Goal: Task Accomplishment & Management: Use online tool/utility

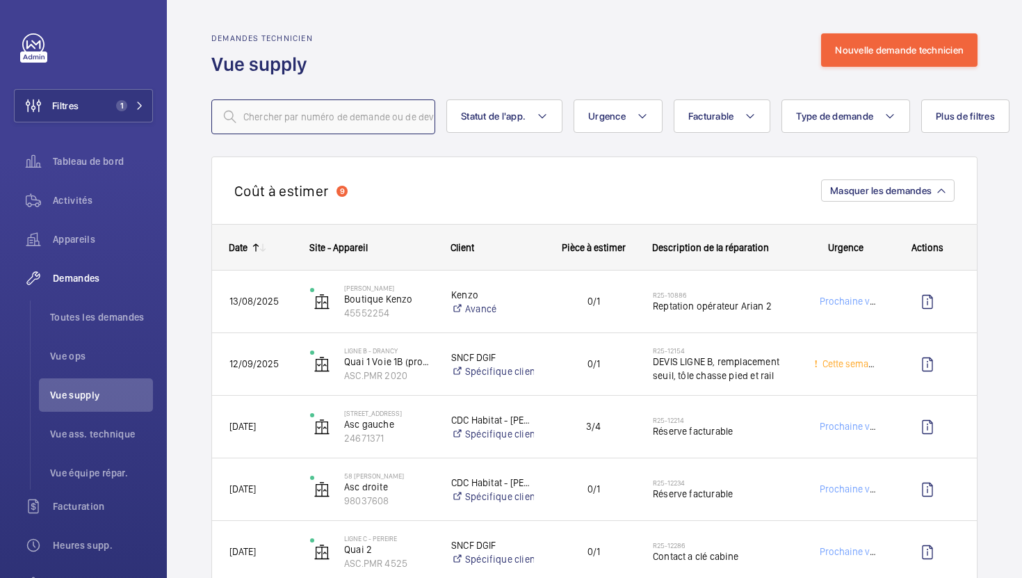
click at [311, 122] on input "text" at bounding box center [323, 116] width 224 height 35
paste input "R25-12154"
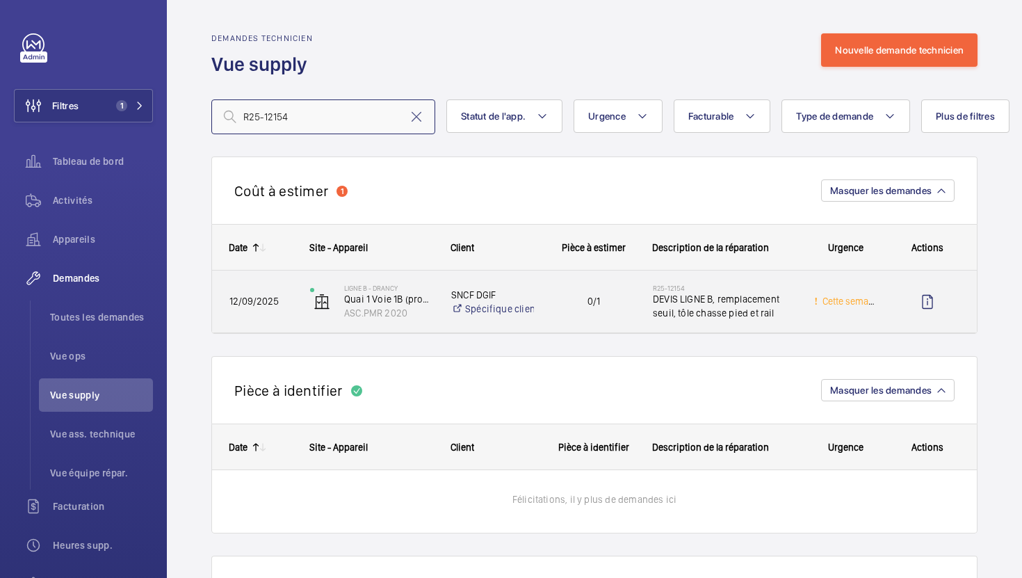
type input "R25-12154"
click at [569, 304] on span "0/1" at bounding box center [593, 301] width 83 height 16
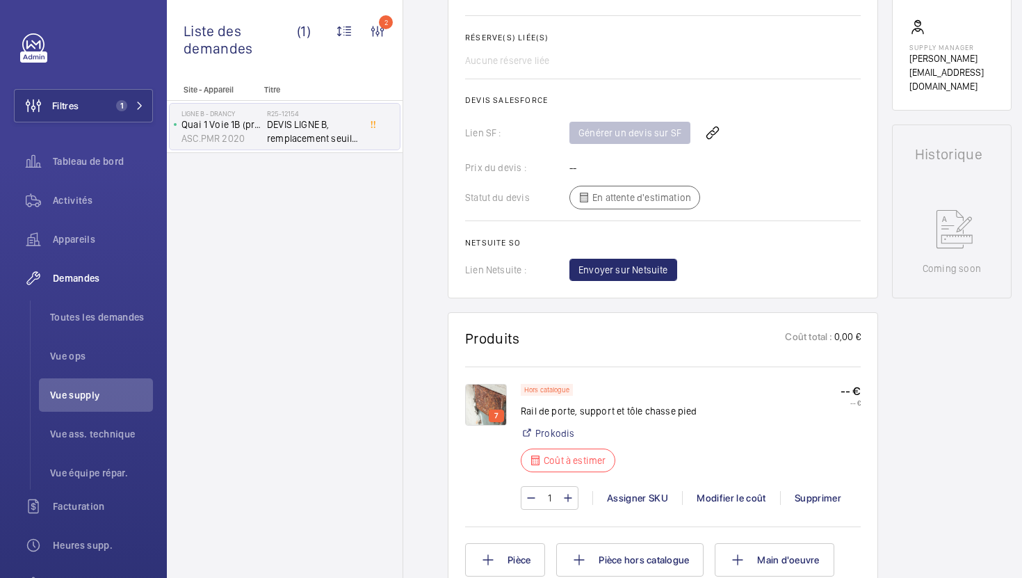
scroll to position [650, 0]
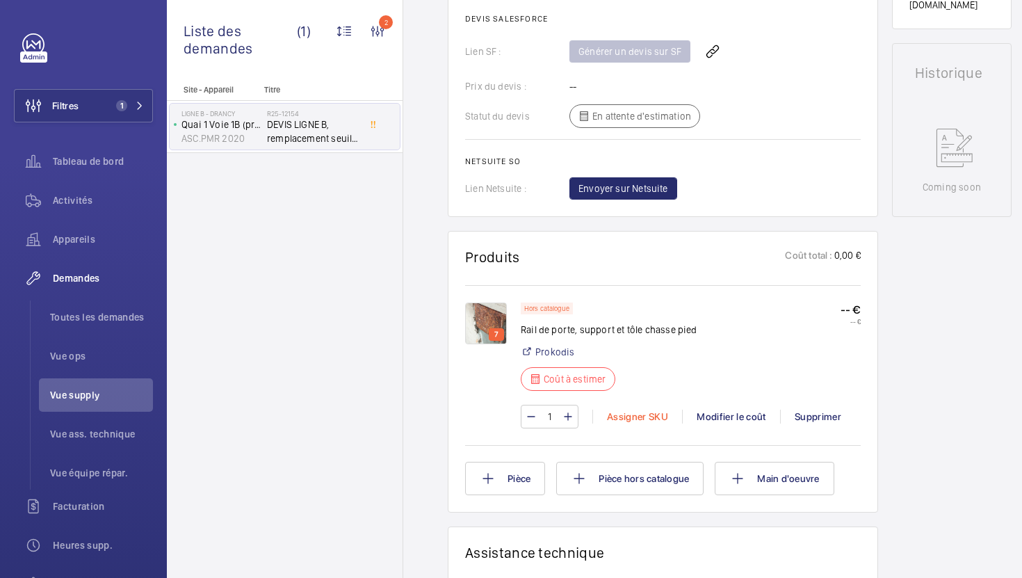
click at [653, 420] on div "Assigner SKU" at bounding box center [637, 416] width 90 height 14
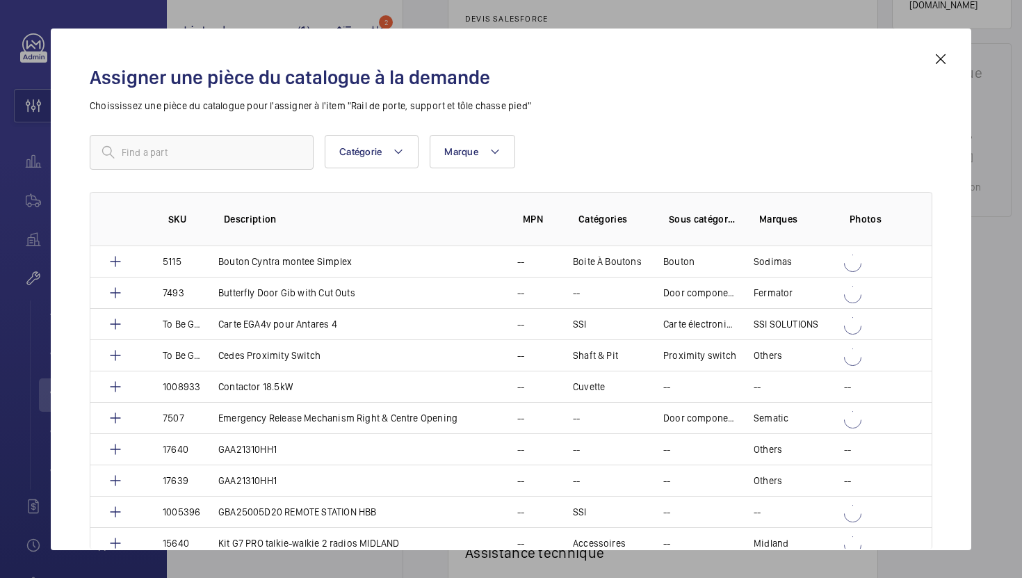
click at [981, 318] on div at bounding box center [511, 289] width 1022 height 578
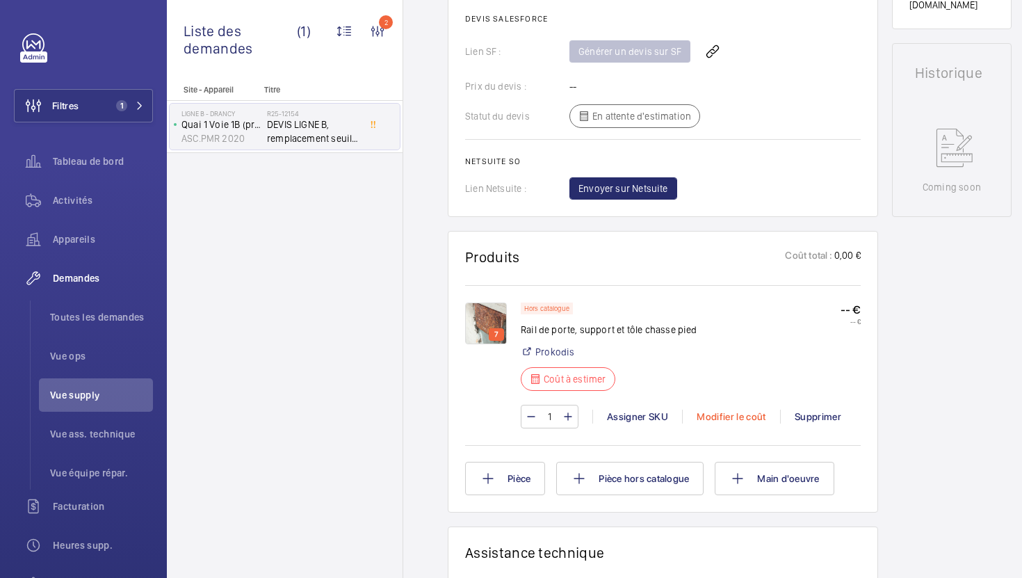
click at [737, 417] on div "Modifier le coût" at bounding box center [731, 416] width 98 height 14
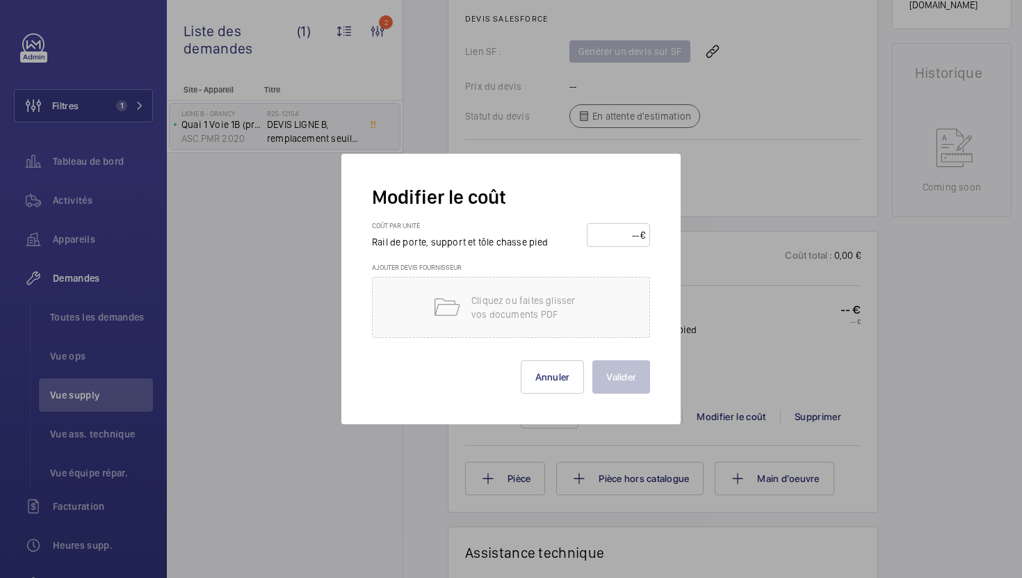
click at [603, 234] on input "number" at bounding box center [616, 235] width 49 height 22
type input "2500"
click at [534, 311] on p "Cliquez ou faites glisser vos documents PDF" at bounding box center [530, 307] width 118 height 28
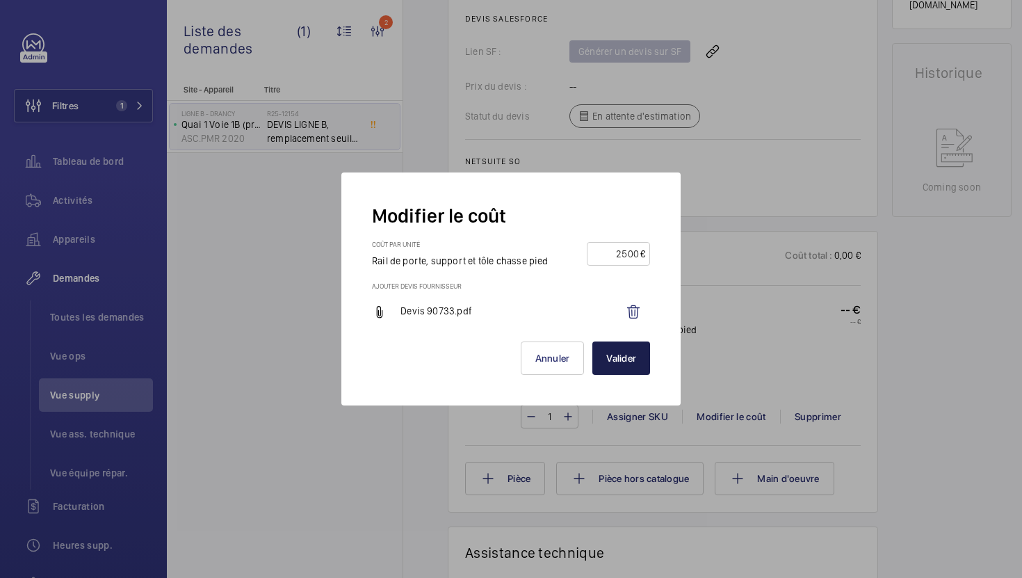
click at [628, 357] on button "Valider" at bounding box center [621, 357] width 58 height 33
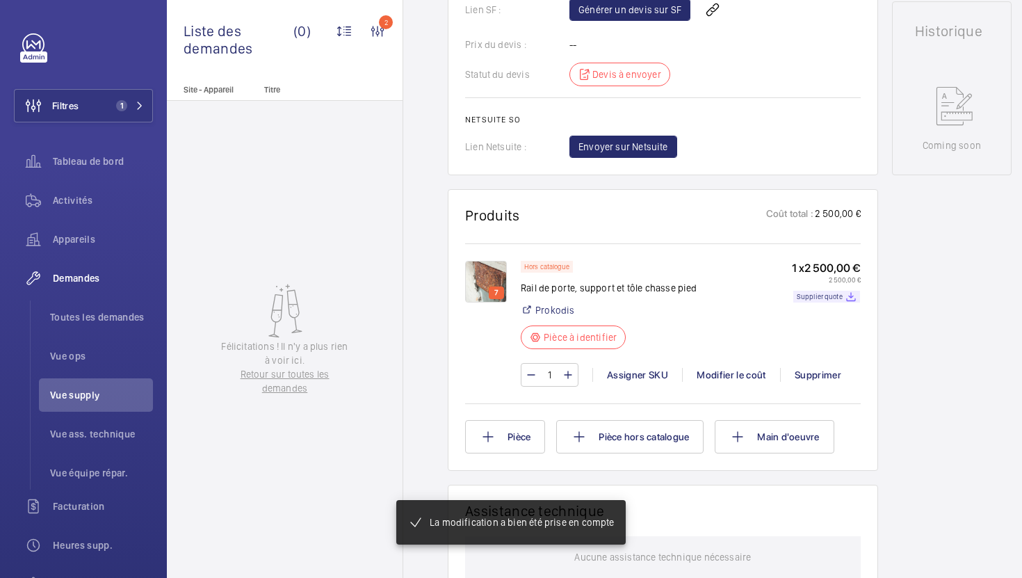
scroll to position [706, 0]
